Goal: Find specific page/section: Find specific page/section

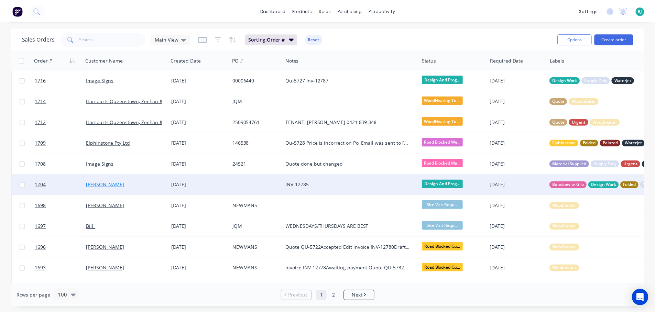
scroll to position [69, 0]
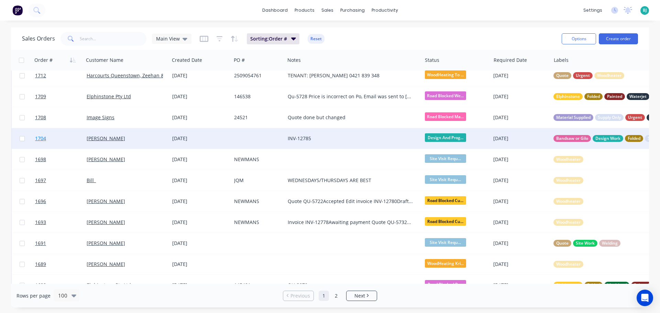
click at [63, 138] on link "1704" at bounding box center [61, 138] width 52 height 21
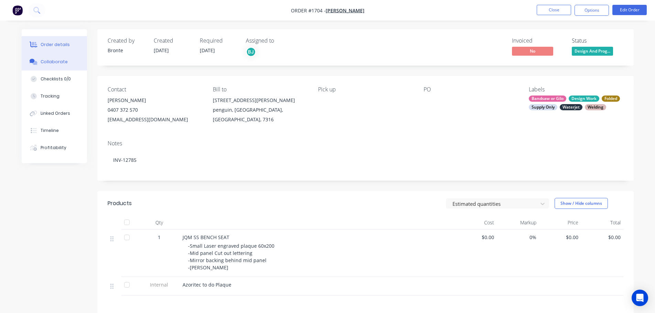
drag, startPoint x: 62, startPoint y: 62, endPoint x: 68, endPoint y: 62, distance: 5.9
click at [62, 61] on div "Collaborate" at bounding box center [54, 62] width 27 height 6
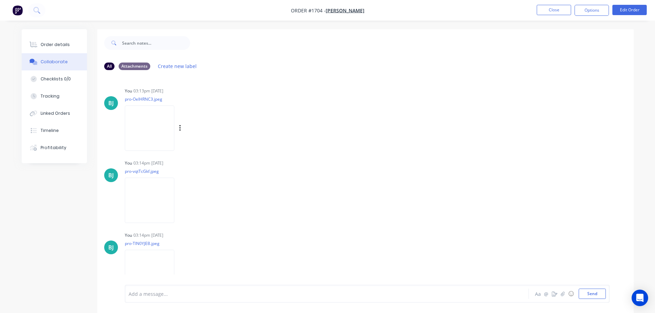
scroll to position [13, 0]
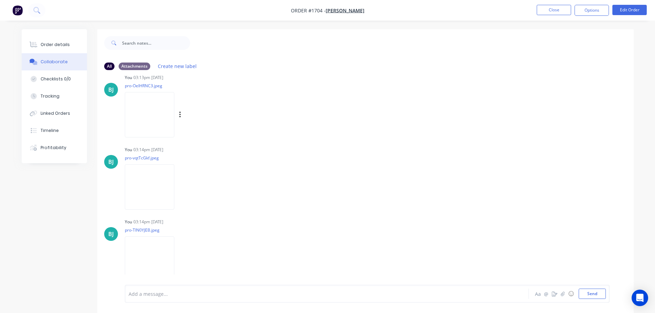
click at [143, 117] on img at bounding box center [150, 114] width 50 height 45
click at [563, 9] on button "Close" at bounding box center [554, 10] width 34 height 10
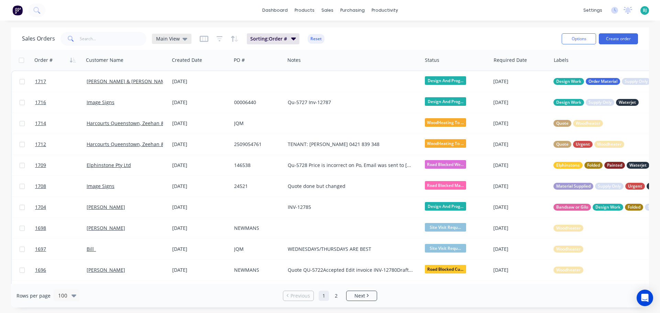
click at [183, 40] on icon at bounding box center [185, 39] width 5 height 8
click at [179, 127] on button "Archived" at bounding box center [193, 125] width 78 height 8
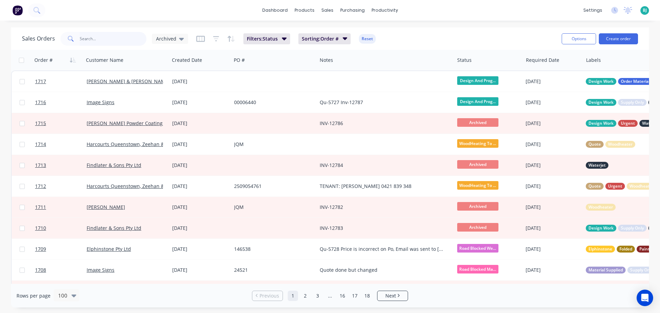
click at [126, 40] on input "text" at bounding box center [113, 39] width 67 height 14
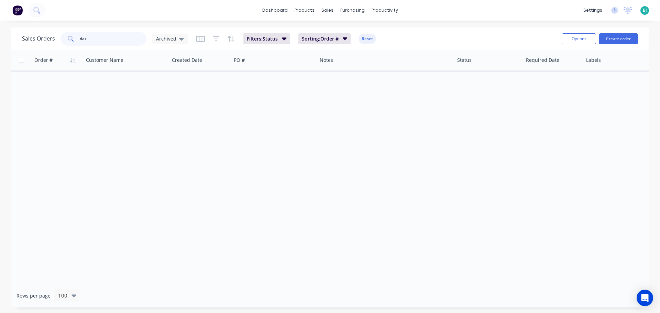
type input "daz"
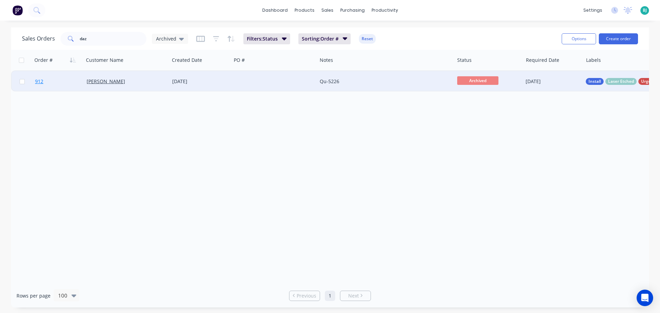
click at [69, 84] on link "912" at bounding box center [61, 81] width 52 height 21
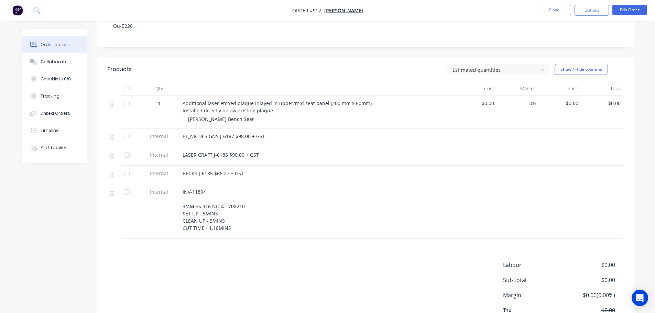
scroll to position [34, 0]
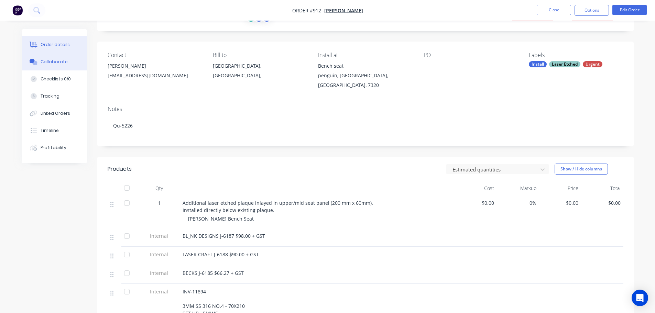
click at [67, 64] on button "Collaborate" at bounding box center [54, 61] width 65 height 17
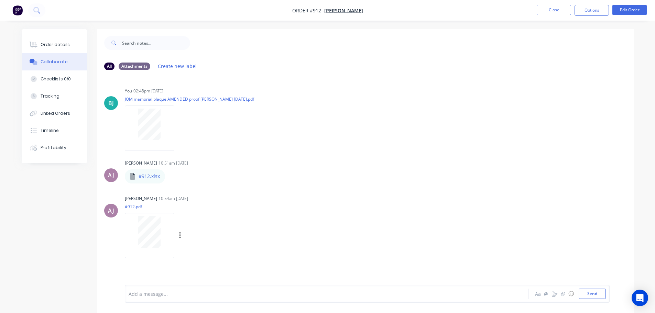
scroll to position [10, 0]
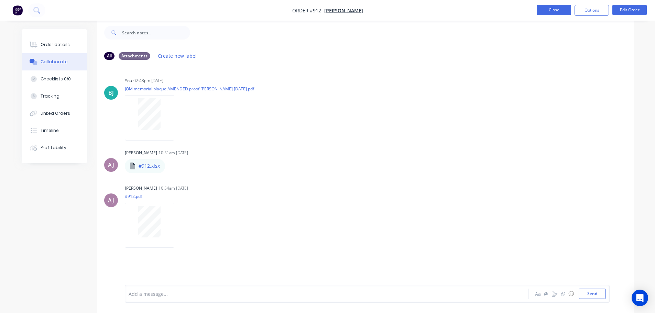
click at [558, 8] on button "Close" at bounding box center [554, 10] width 34 height 10
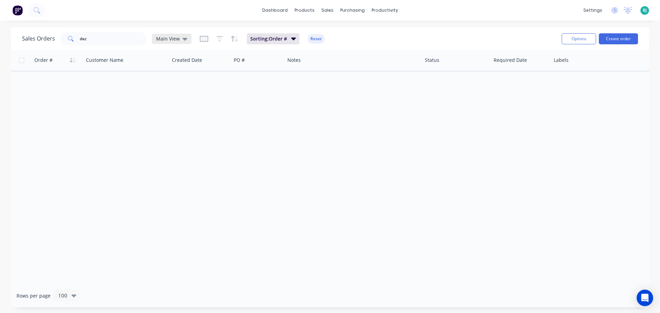
click at [177, 37] on span "Main View" at bounding box center [168, 38] width 24 height 7
drag, startPoint x: 107, startPoint y: 33, endPoint x: 75, endPoint y: 39, distance: 32.6
click at [75, 39] on div "daz" at bounding box center [104, 39] width 86 height 14
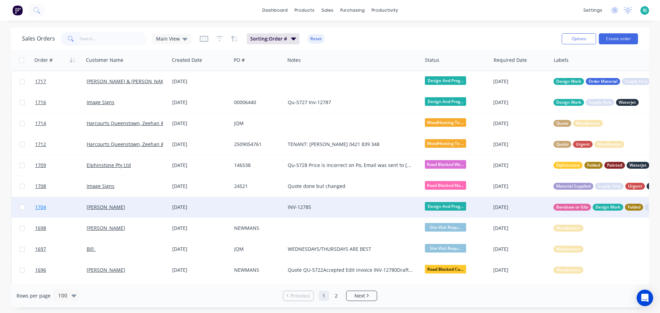
click at [76, 210] on link "1704" at bounding box center [61, 207] width 52 height 21
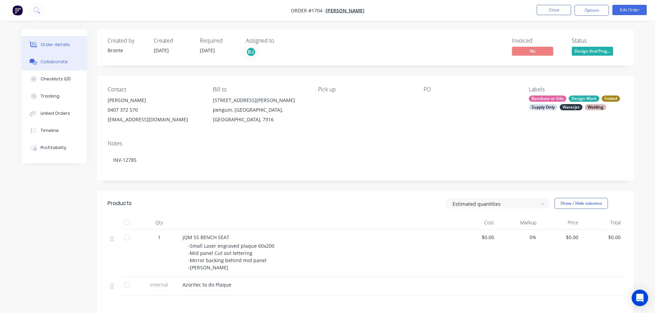
click at [72, 62] on button "Collaborate" at bounding box center [54, 61] width 65 height 17
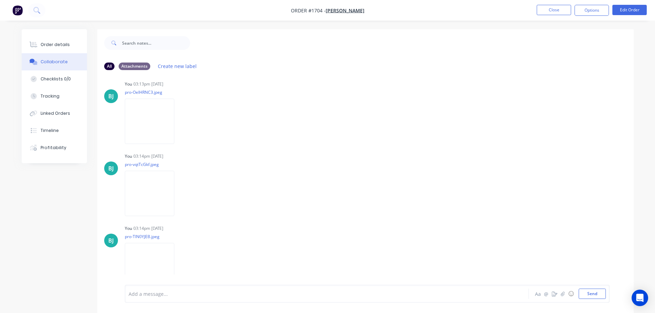
scroll to position [13, 0]
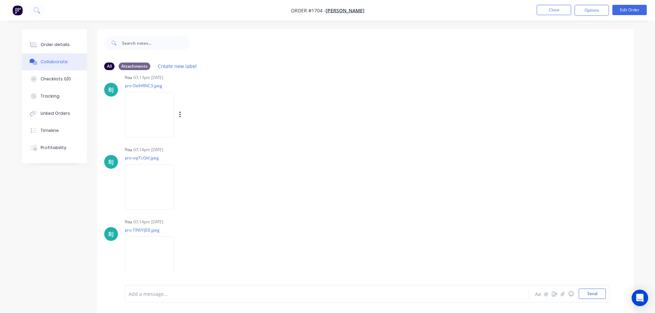
click at [154, 115] on img at bounding box center [150, 114] width 50 height 45
